Goal: Task Accomplishment & Management: Manage account settings

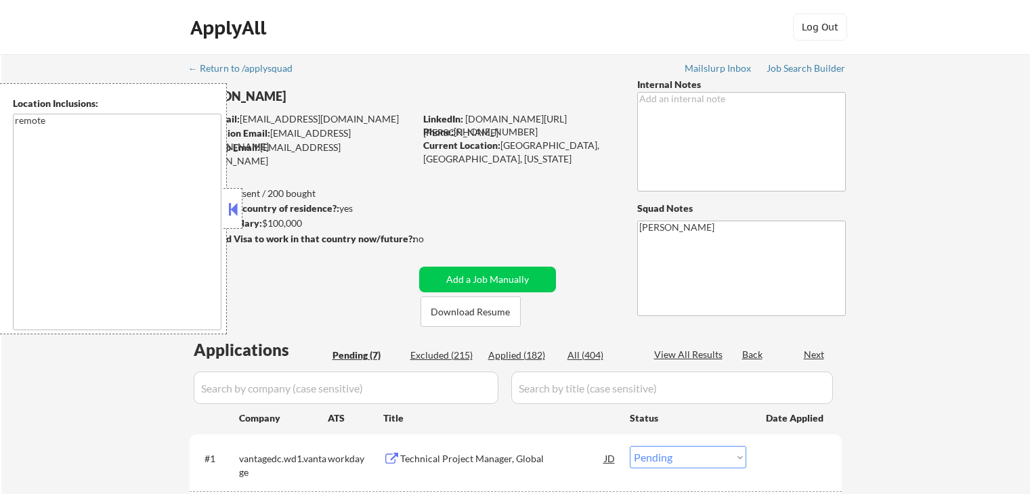
select select ""pending""
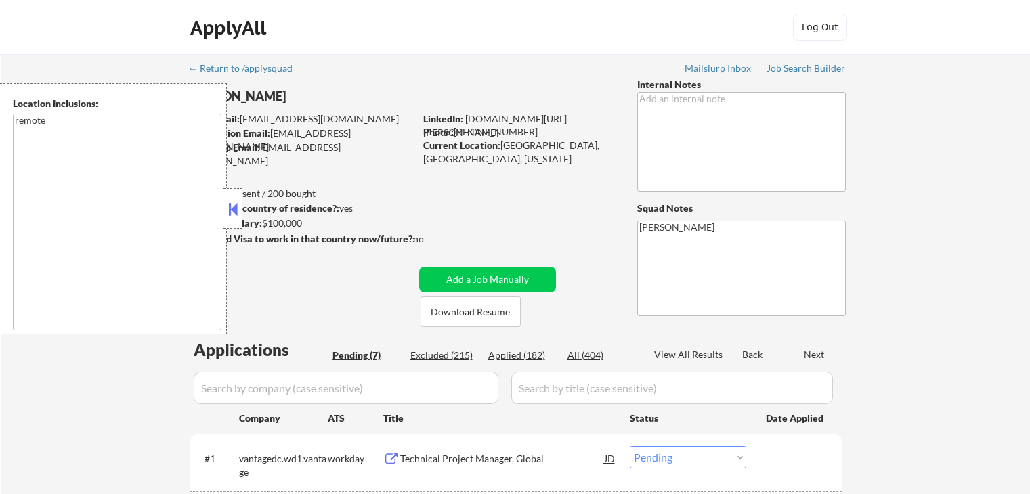
select select ""pending""
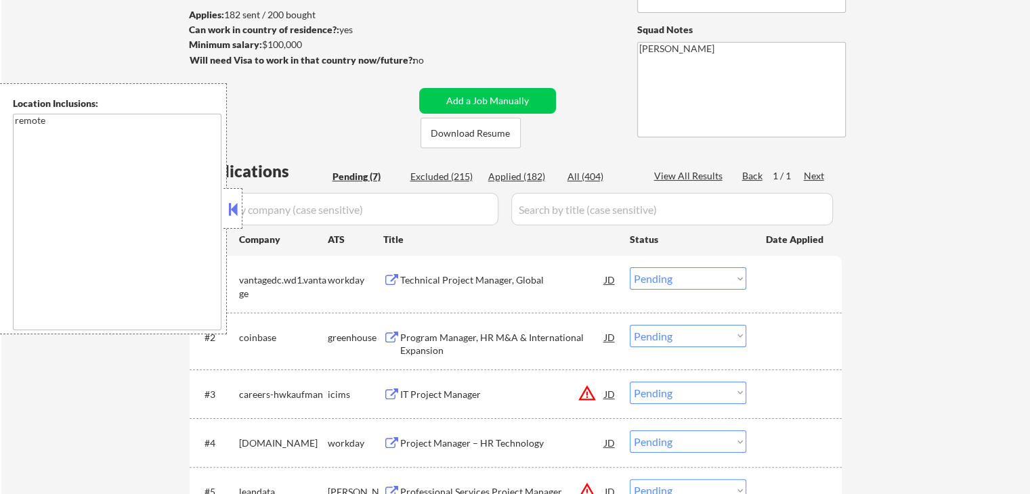
scroll to position [203, 0]
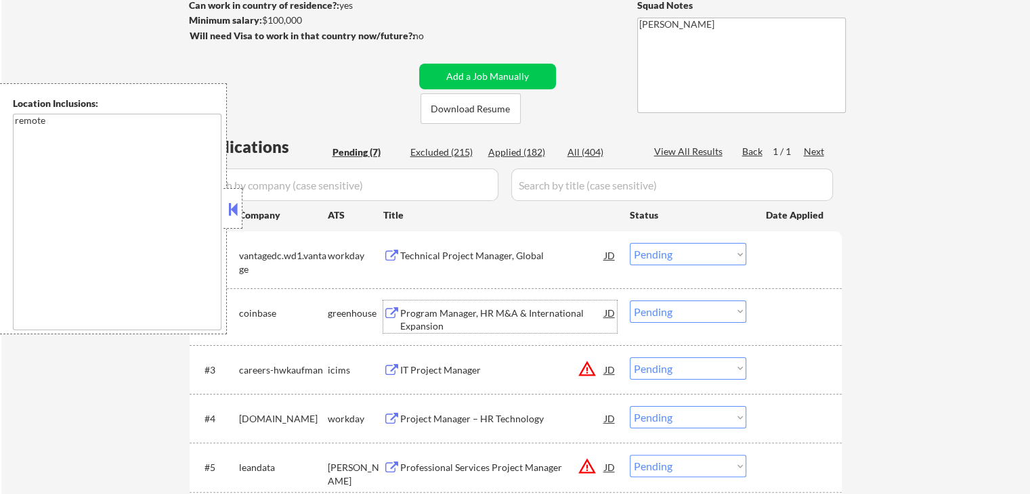
click at [425, 321] on div "Program Manager, HR M&A & International Expansion" at bounding box center [502, 320] width 204 height 26
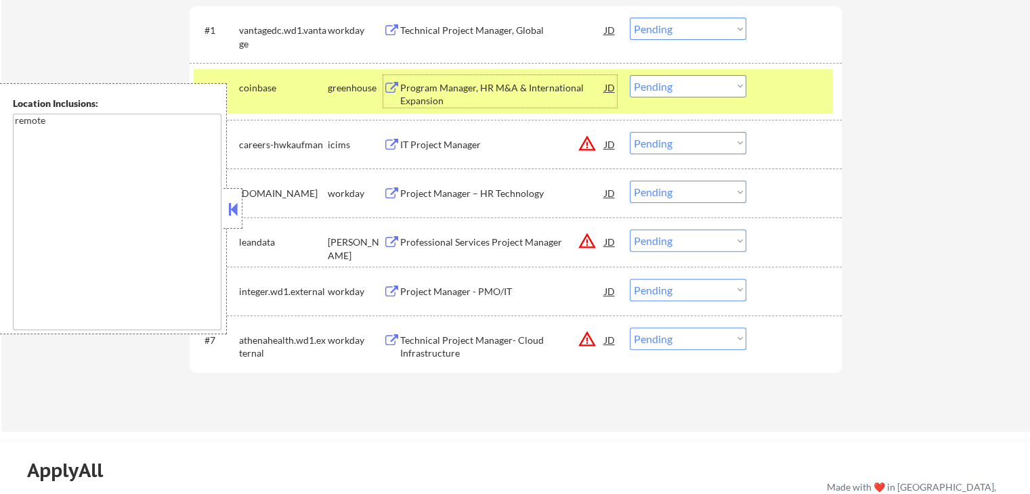
scroll to position [406, 0]
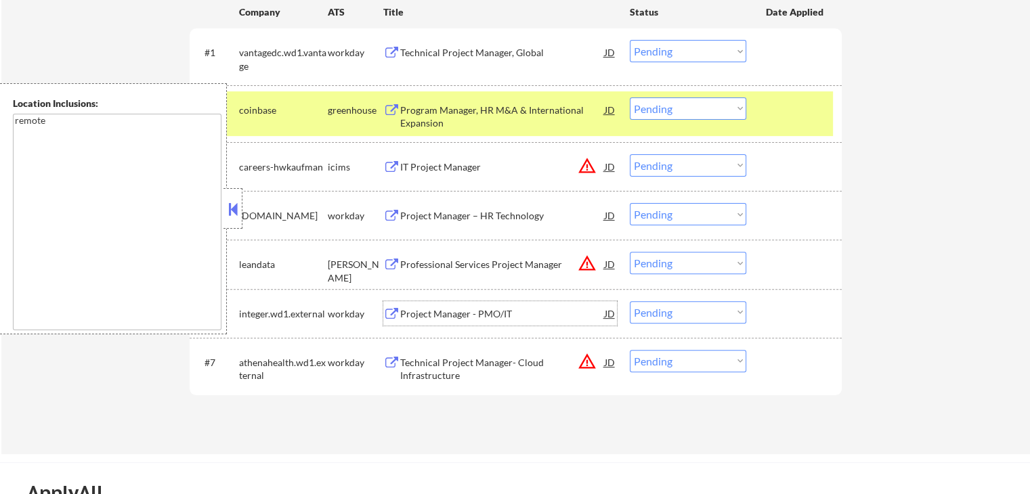
click at [407, 315] on div "Project Manager - PMO/IT" at bounding box center [502, 314] width 204 height 14
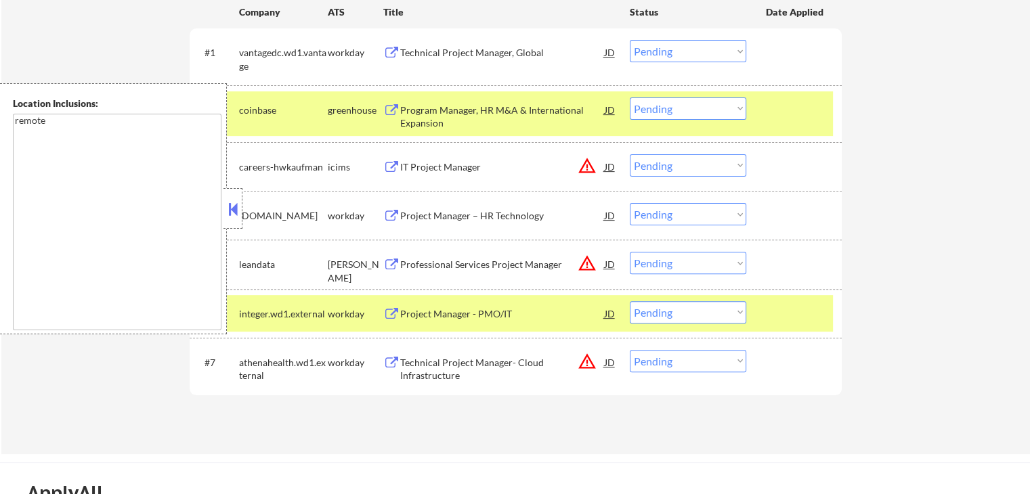
select select ""PLACEHOLDER_1427118222253""
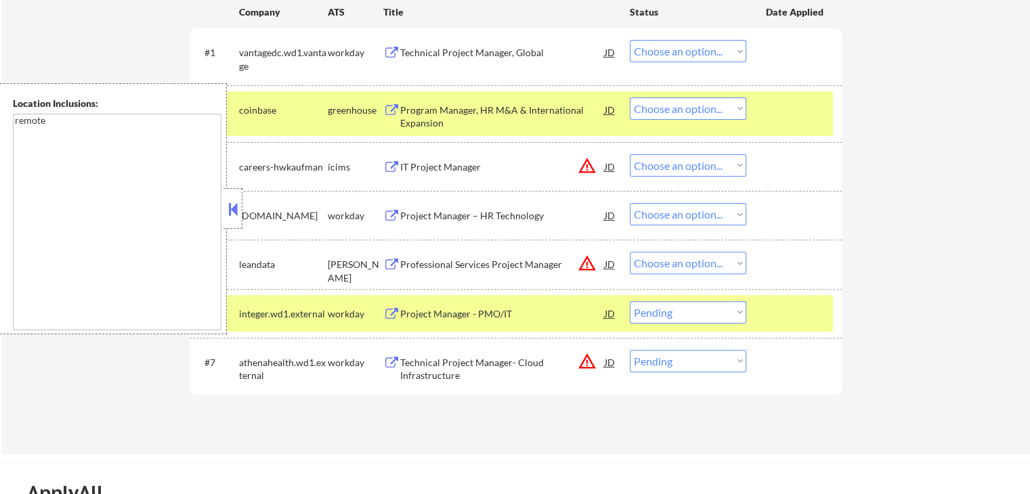
select select ""pending""
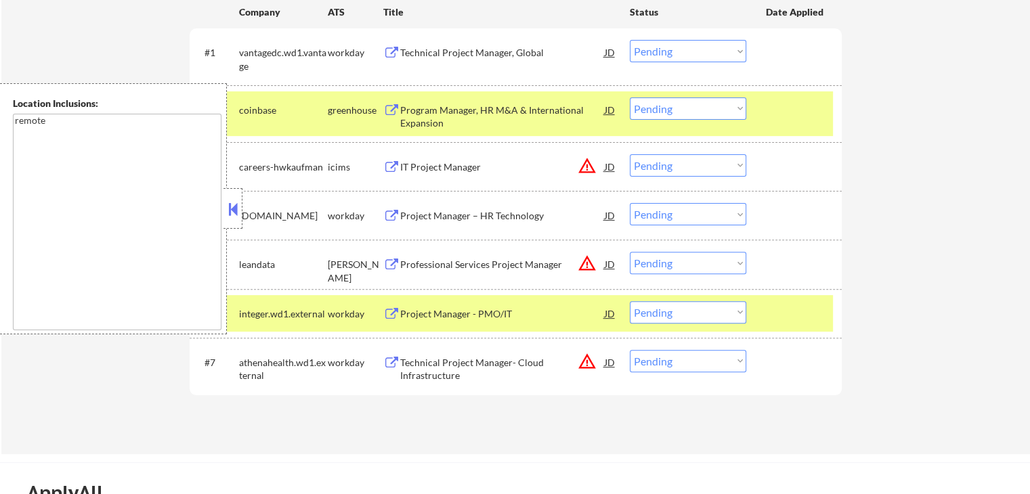
select select ""pending""
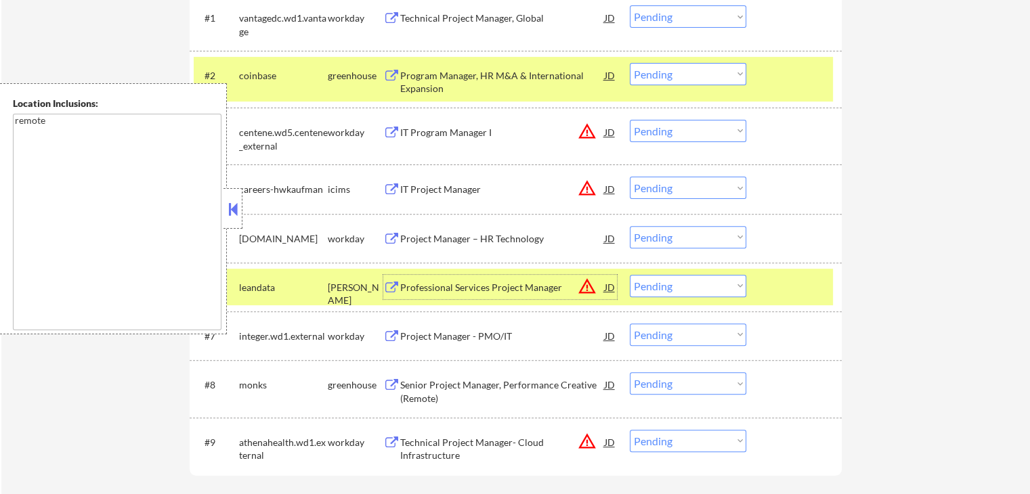
scroll to position [474, 0]
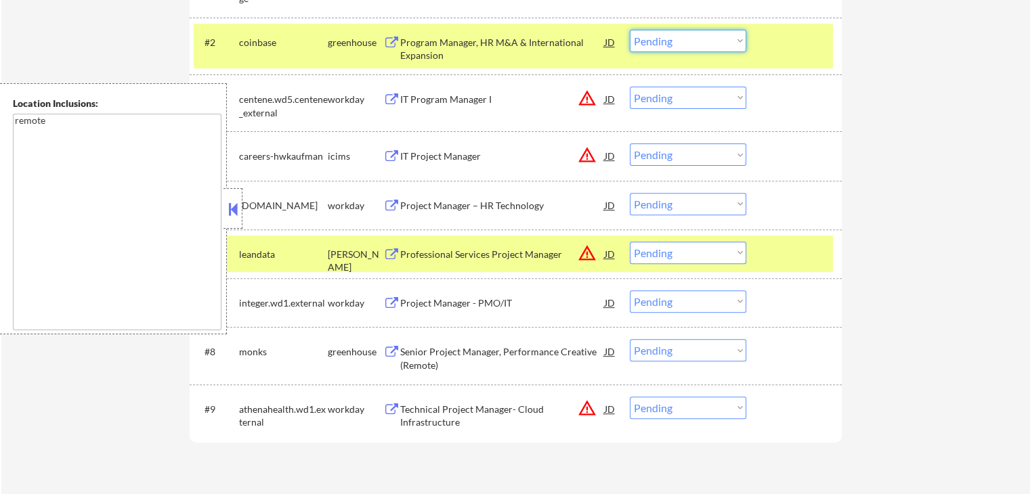
click at [670, 44] on select "Choose an option... Pending Applied Excluded (Questions) Excluded (Expired) Exc…" at bounding box center [688, 41] width 116 height 22
click at [630, 30] on select "Choose an option... Pending Applied Excluded (Questions) Excluded (Expired) Exc…" at bounding box center [688, 41] width 116 height 22
select select ""pending""
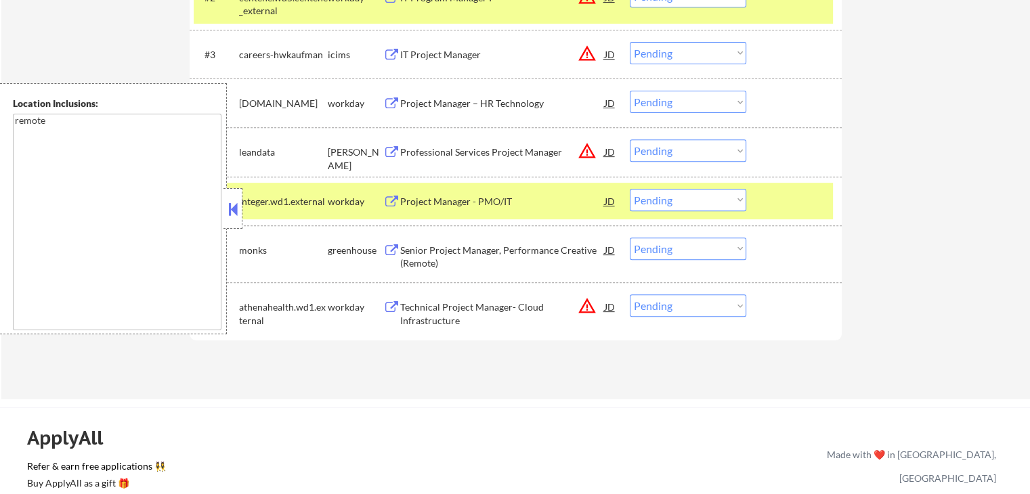
scroll to position [542, 0]
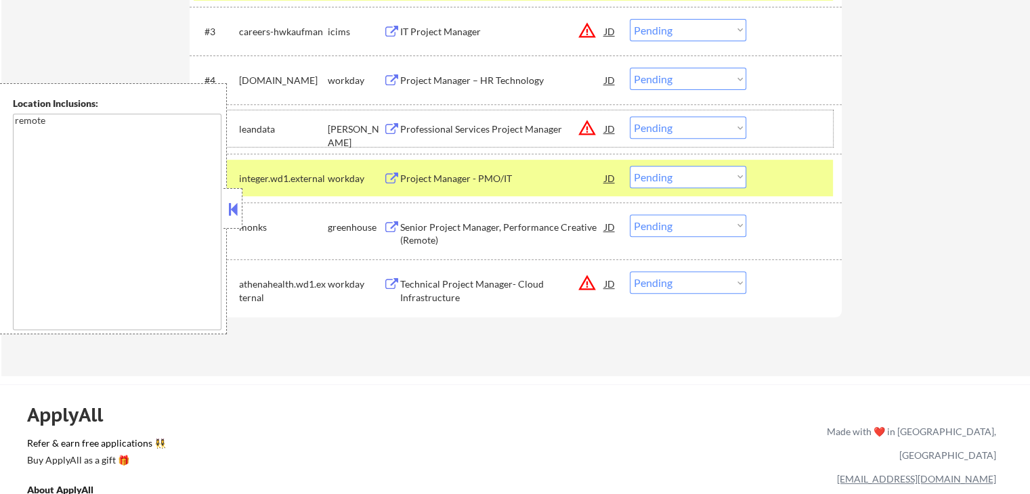
click at [516, 111] on div "#5 leandata [PERSON_NAME] Professional Services Project Manager JD warning_ambe…" at bounding box center [513, 128] width 639 height 37
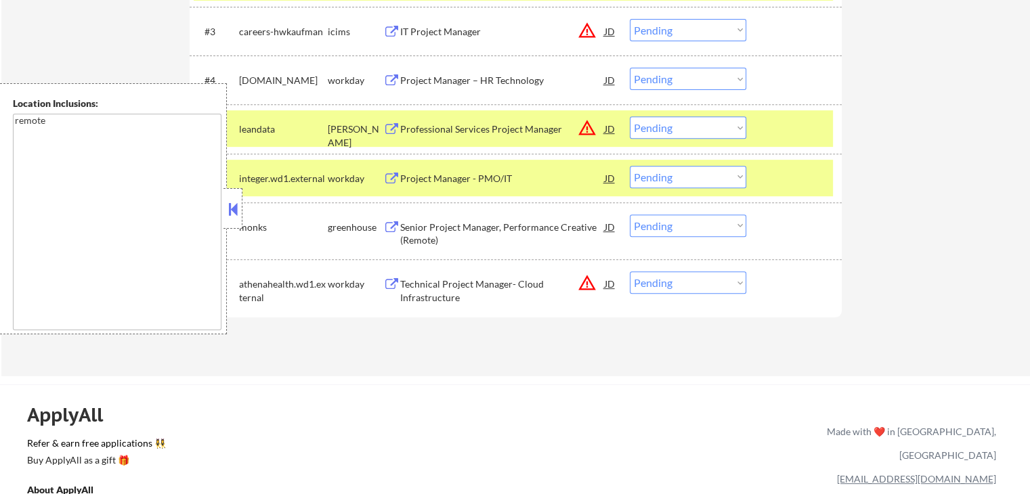
click at [512, 125] on div "Professional Services Project Manager" at bounding box center [502, 130] width 204 height 14
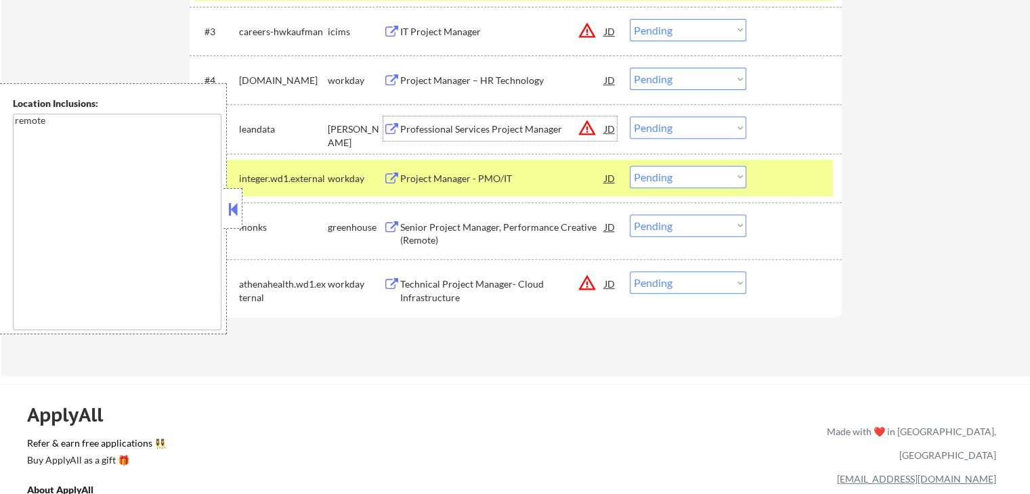
drag, startPoint x: 658, startPoint y: 129, endPoint x: 665, endPoint y: 135, distance: 9.6
click at [660, 129] on select "Choose an option... Pending Applied Excluded (Questions) Excluded (Expired) Exc…" at bounding box center [688, 127] width 116 height 22
click at [630, 116] on select "Choose an option... Pending Applied Excluded (Questions) Excluded (Expired) Exc…" at bounding box center [688, 127] width 116 height 22
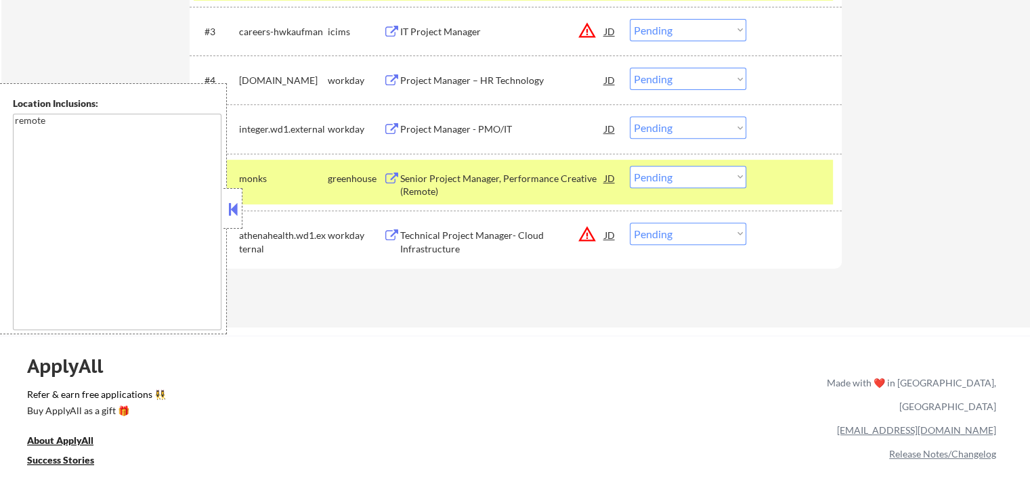
click at [665, 127] on select "Choose an option... Pending Applied Excluded (Questions) Excluded (Expired) Exc…" at bounding box center [688, 127] width 116 height 22
click at [630, 116] on select "Choose an option... Pending Applied Excluded (Questions) Excluded (Expired) Exc…" at bounding box center [688, 127] width 116 height 22
select select ""pending""
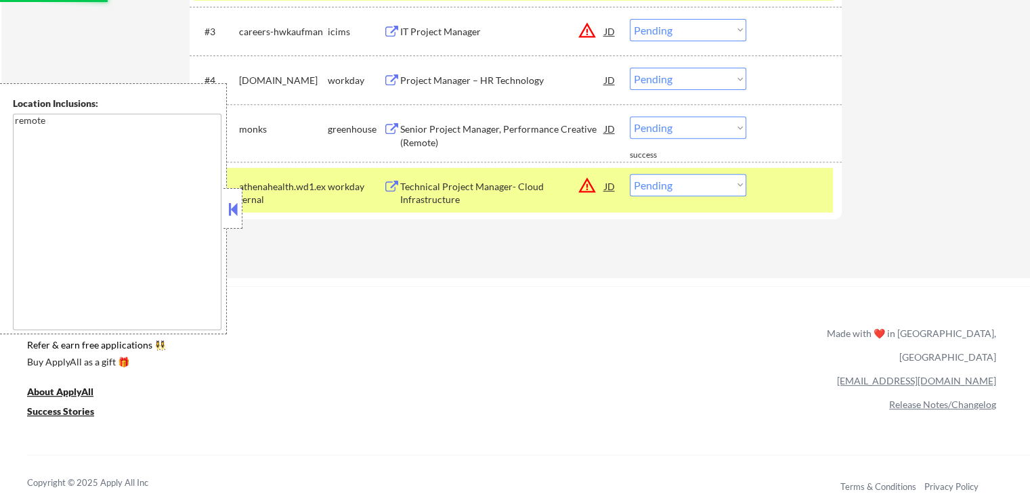
click at [435, 131] on div "Senior Project Manager, Performance Creative (Remote)" at bounding box center [502, 136] width 204 height 26
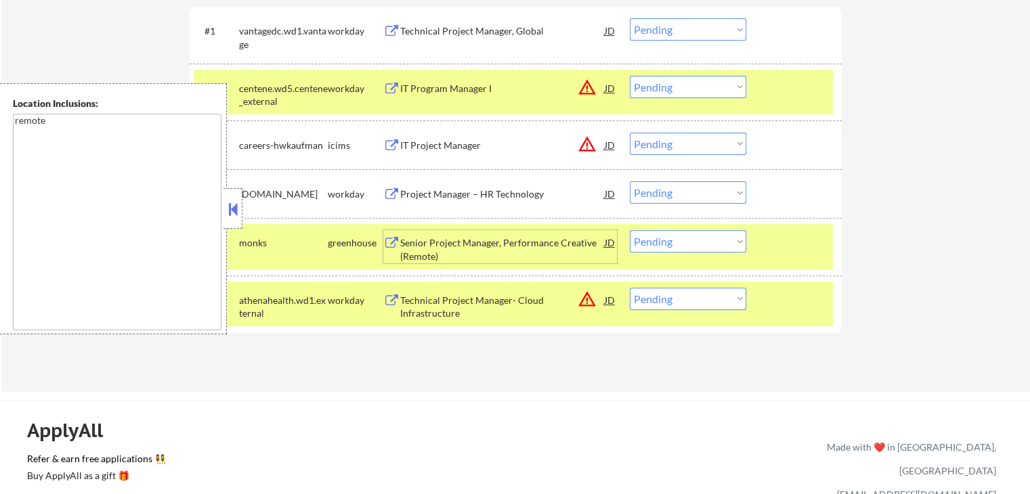
scroll to position [406, 0]
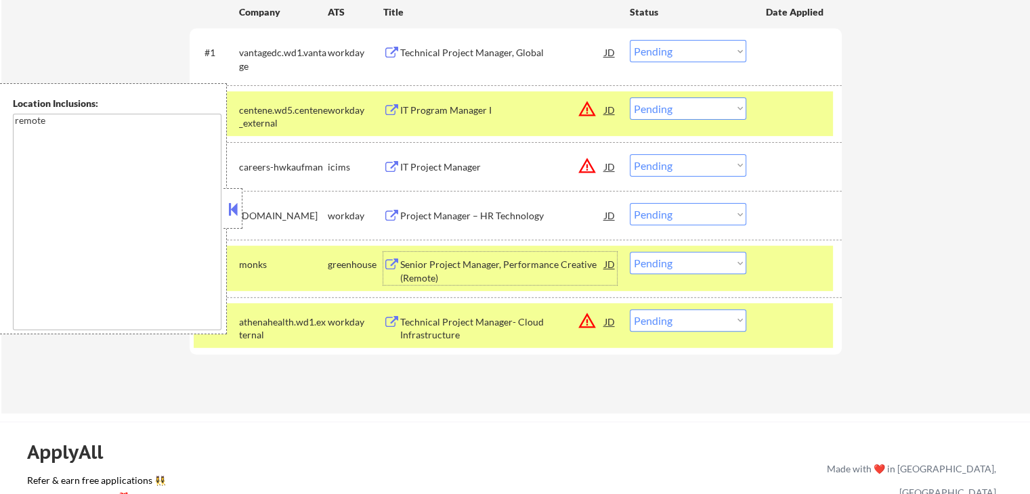
click at [702, 180] on div "#3 careers-hwkaufman icims IT Project Manager JD warning_amber Choose an option…" at bounding box center [513, 166] width 639 height 37
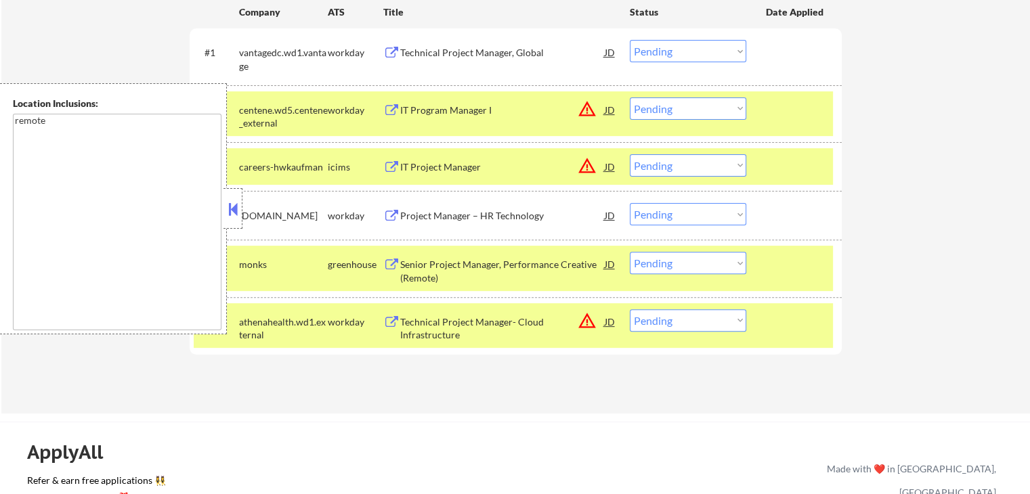
click at [697, 162] on select "Choose an option... Pending Applied Excluded (Questions) Excluded (Expired) Exc…" at bounding box center [688, 165] width 116 height 22
select select ""excluded__location_""
click at [630, 154] on select "Choose an option... Pending Applied Excluded (Questions) Excluded (Expired) Exc…" at bounding box center [688, 165] width 116 height 22
click at [693, 112] on select "Choose an option... Pending Applied Excluded (Questions) Excluded (Expired) Exc…" at bounding box center [688, 108] width 116 height 22
select select ""excluded__location_""
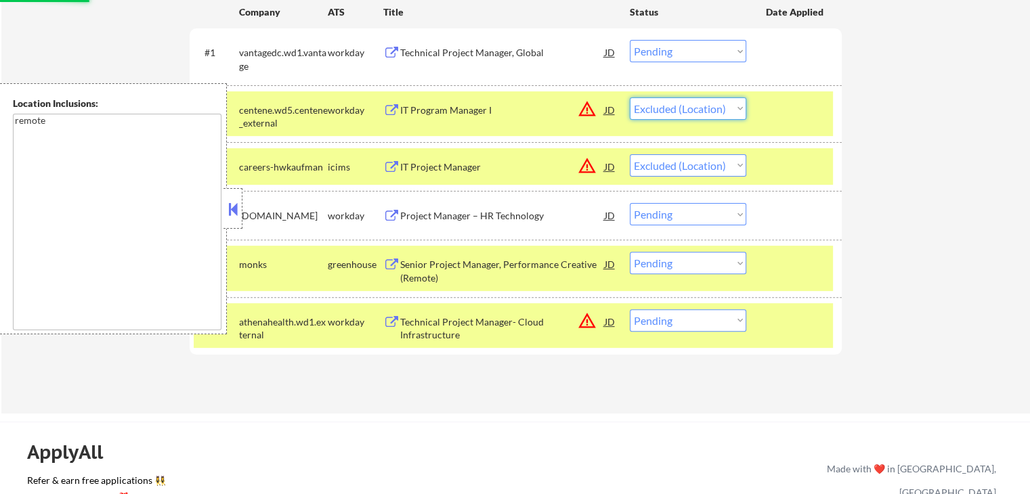
click at [630, 97] on select "Choose an option... Pending Applied Excluded (Questions) Excluded (Expired) Exc…" at bounding box center [688, 108] width 116 height 22
select select ""pending""
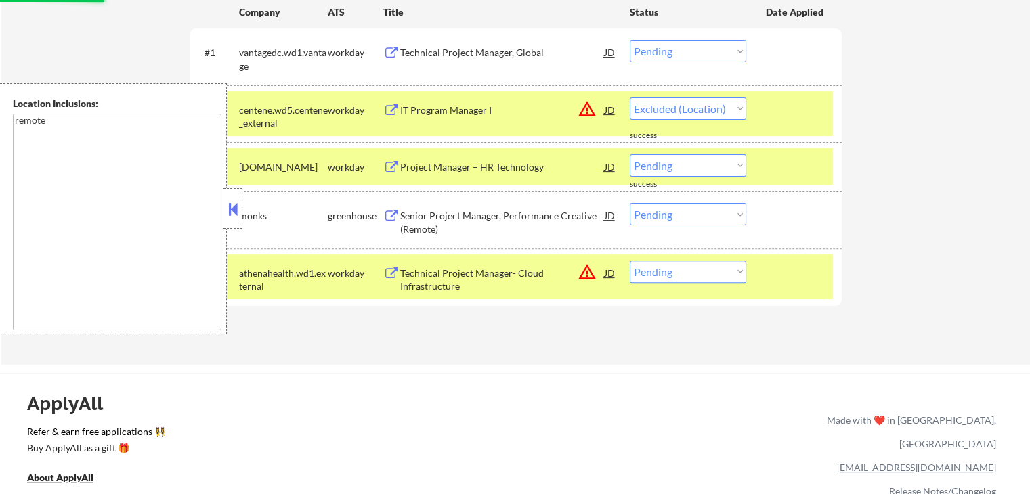
select select ""pending""
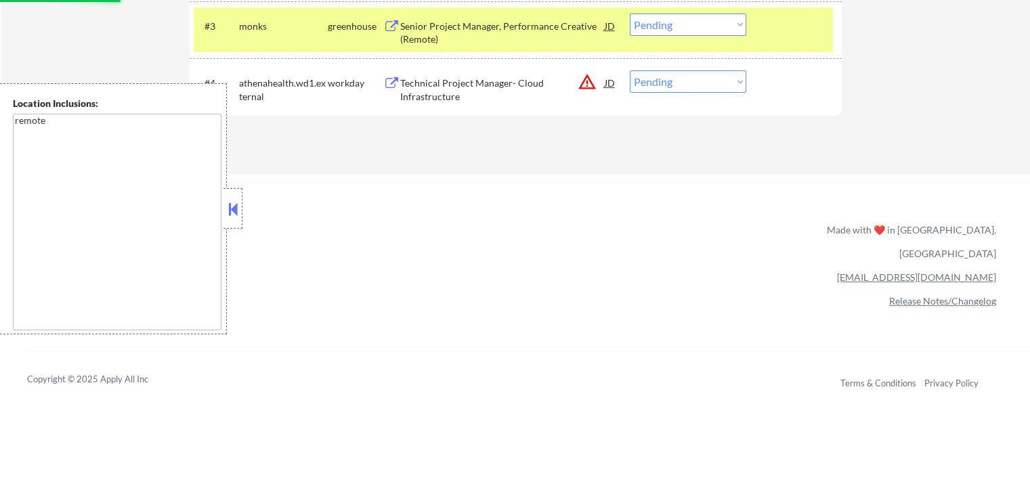
scroll to position [542, 0]
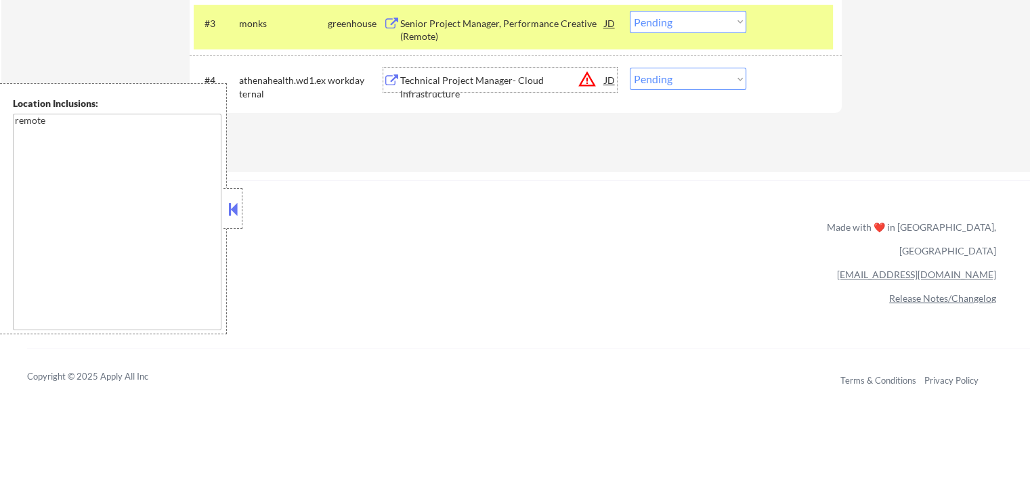
click at [412, 85] on div "Technical Project Manager- Cloud Infrastructure" at bounding box center [502, 87] width 204 height 26
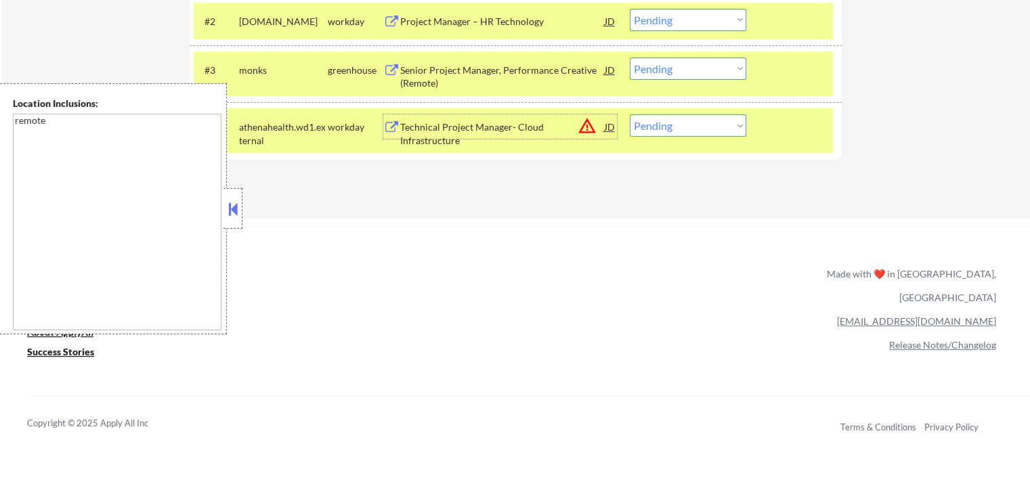
scroll to position [474, 0]
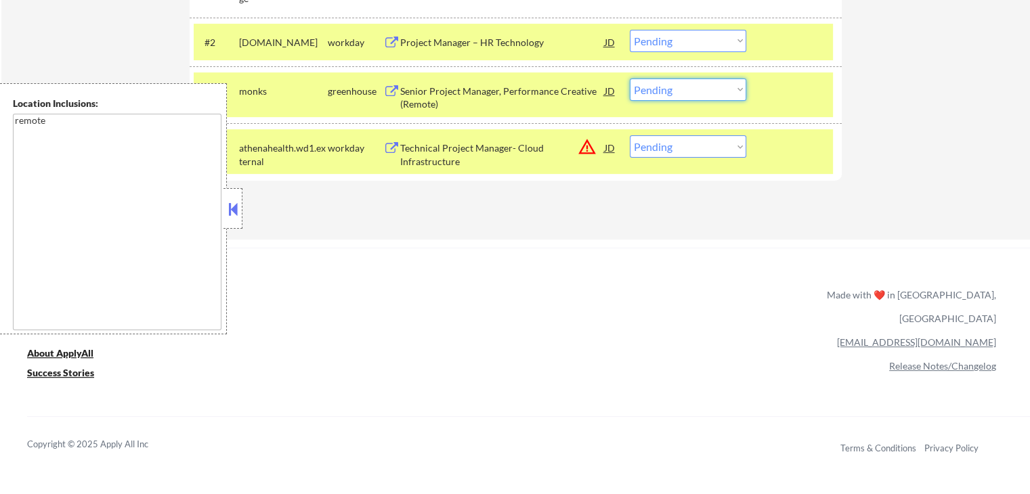
click at [661, 91] on select "Choose an option... Pending Applied Excluded (Questions) Excluded (Expired) Exc…" at bounding box center [688, 90] width 116 height 22
click at [630, 79] on select "Choose an option... Pending Applied Excluded (Questions) Excluded (Expired) Exc…" at bounding box center [688, 90] width 116 height 22
select select ""pending""
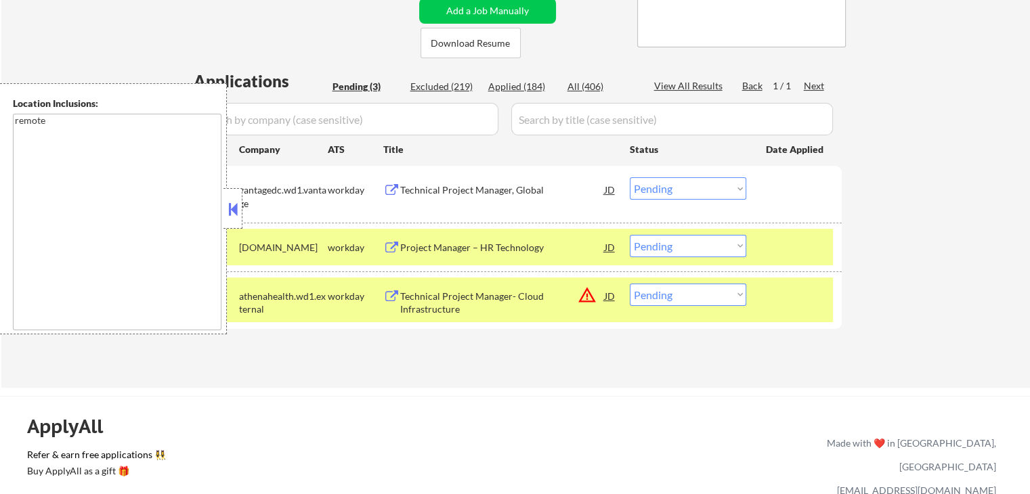
scroll to position [203, 0]
